Goal: Find specific page/section: Find specific page/section

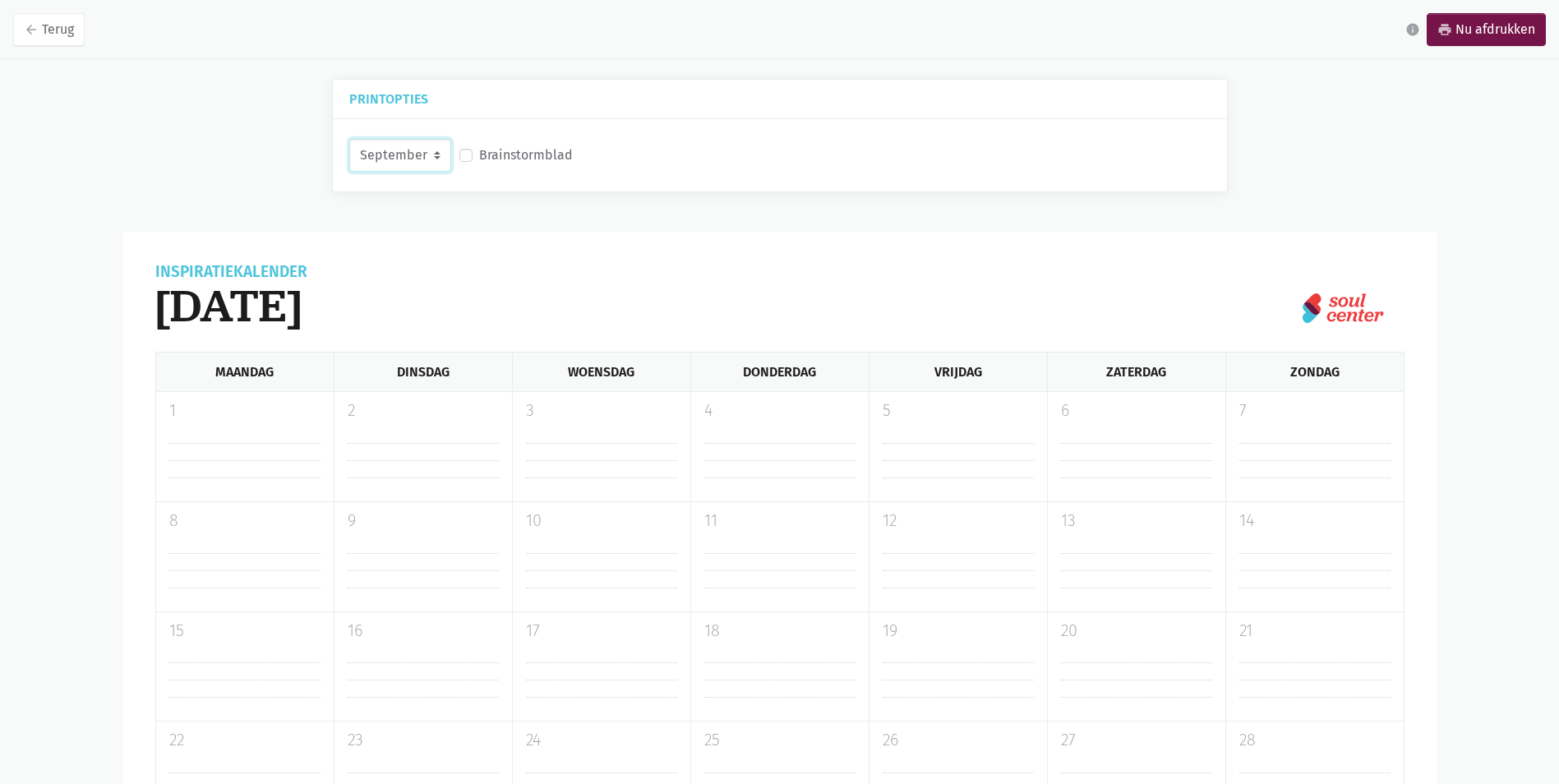
click at [436, 160] on select "September Oktober November December" at bounding box center [400, 155] width 102 height 33
click at [350, 139] on select "September Oktober November December" at bounding box center [400, 155] width 102 height 33
click at [436, 158] on select "September Oktober November December" at bounding box center [400, 155] width 102 height 33
select select "11-2025"
click at [350, 139] on select "September Oktober November December" at bounding box center [400, 155] width 102 height 33
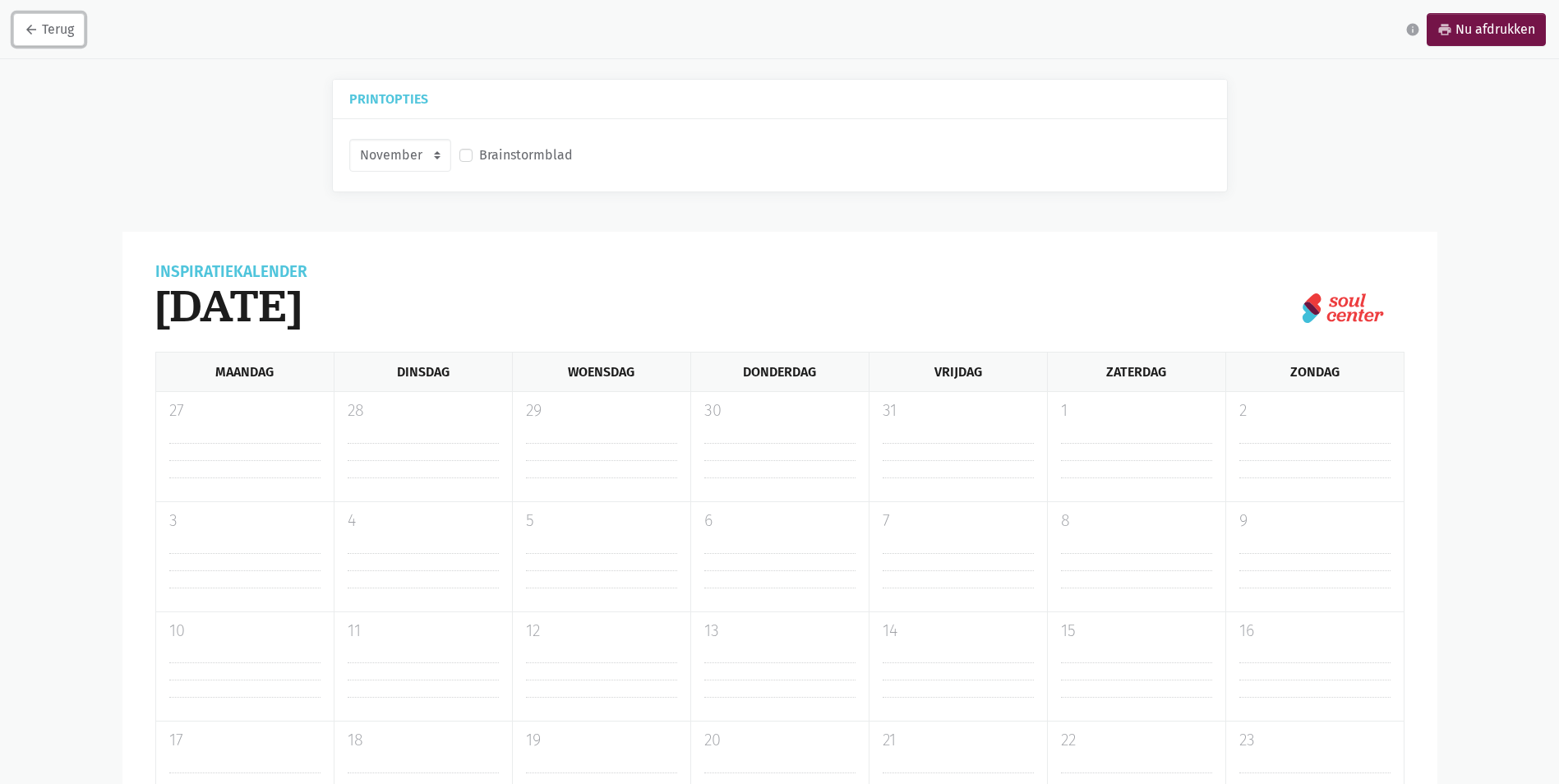
click at [53, 31] on link "arrow_back Terug" at bounding box center [49, 29] width 71 height 33
select select "9-2025"
click at [29, 29] on icon "arrow_back" at bounding box center [30, 29] width 15 height 15
